Goal: Information Seeking & Learning: Check status

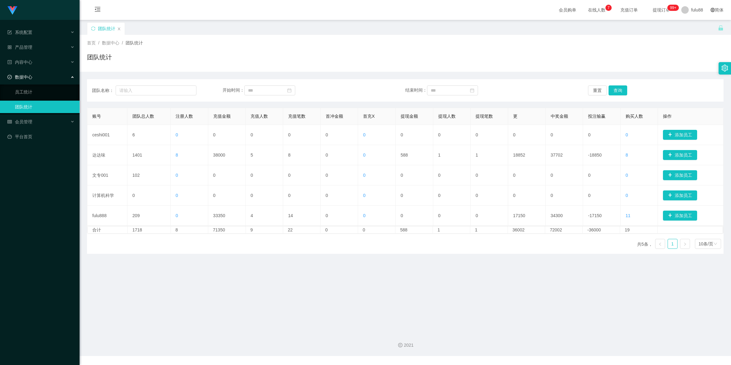
click at [587, 248] on div "账号 团队总人数 注册人数 充值金额 充值人数 充值笔数 首冲金额 首充X 提现金额 提现人数 提现笔数 更 中奖金额 投注输赢 购买人数 操作 ceshi0…" at bounding box center [405, 181] width 637 height 146
click at [684, 257] on main "关闭门户 关闭右侧 关闭其他 刷新页面 团队统计 首页 / 数据中心 / 团队统计 / 团队统计 团队名称： 开始时间： 结束时间： 重置 查询 账号 团队总…" at bounding box center [406, 174] width 652 height 308
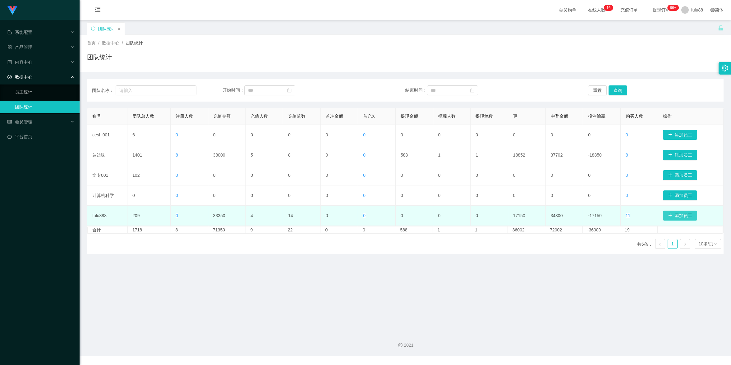
drag, startPoint x: 696, startPoint y: 215, endPoint x: 660, endPoint y: 209, distance: 36.8
click at [709, 216] on td "添加员工" at bounding box center [691, 216] width 66 height 20
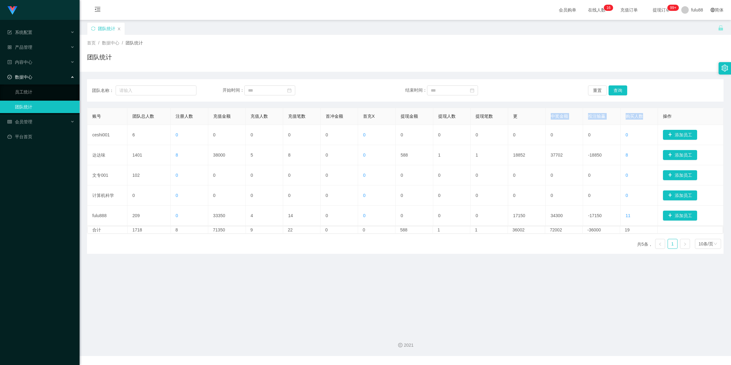
drag, startPoint x: 582, startPoint y: 122, endPoint x: 713, endPoint y: 118, distance: 131.0
click at [713, 118] on tr "账号 团队总人数 注册人数 充值金额 充值人数 充值笔数 首冲金额 首充X 提现金额 提现人数 提现笔数 更 中奖金额 投注输赢 购买人数 操作" at bounding box center [405, 116] width 637 height 17
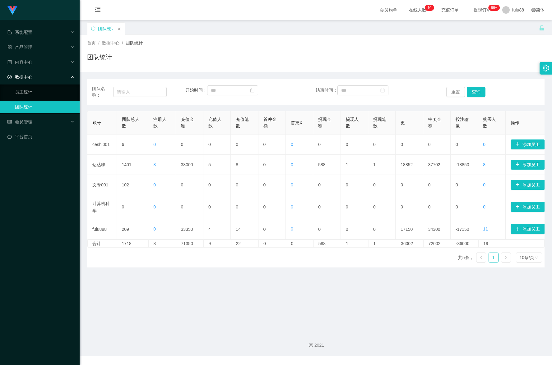
click at [428, 294] on main "关闭门户 关闭右侧 关闭其他 刷新页面 团队统计 首页 / 数据中心 / 团队统计 / 团队统计 团队名称： 开始时间： 结束时间： 重置 查询 账号 团队总…" at bounding box center [316, 174] width 472 height 308
drag, startPoint x: 350, startPoint y: 42, endPoint x: 397, endPoint y: 0, distance: 63.0
click at [350, 42] on div "首页 / 数据中心 / 团队统计 /" at bounding box center [315, 43] width 457 height 7
click at [522, 307] on main "关闭门户 关闭右侧 关闭其他 刷新页面 团队统计 首页 / 数据中心 / 团队统计 / 团队统计 团队名称： 开始时间： 结束时间： 重置 查询 账号 团队总…" at bounding box center [316, 174] width 472 height 308
